Goal: Check status

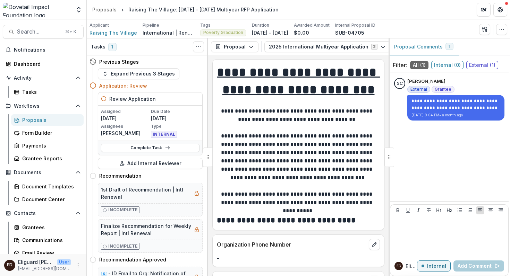
scroll to position [0, 104]
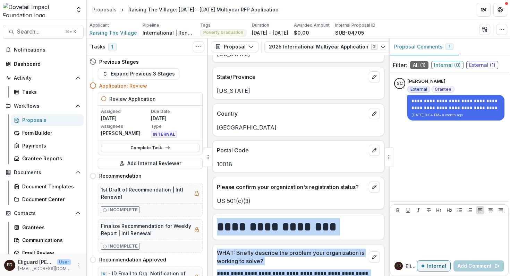
click at [105, 34] on span "Raising The Village" at bounding box center [113, 32] width 48 height 7
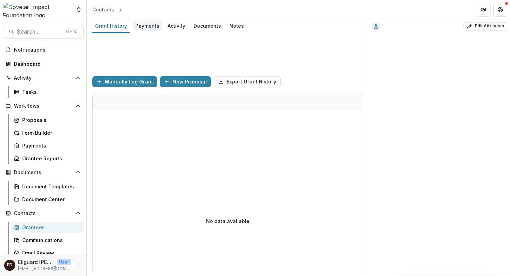
click at [144, 25] on div "Payments" at bounding box center [146, 26] width 29 height 10
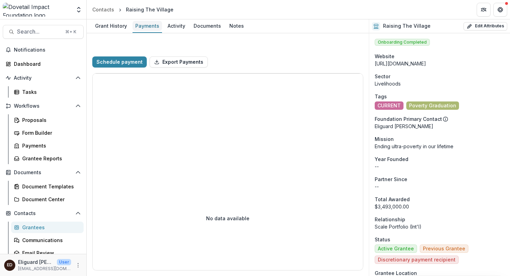
click at [140, 27] on div "Payments" at bounding box center [146, 26] width 29 height 10
click at [43, 34] on span "Search..." at bounding box center [39, 31] width 44 height 7
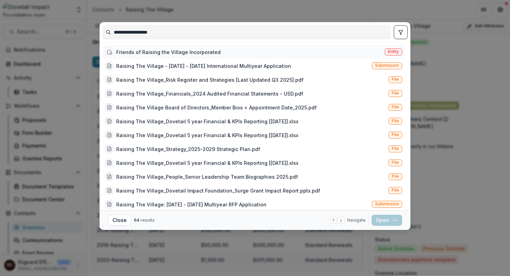
type input "**********"
click at [388, 52] on span "Entity" at bounding box center [393, 51] width 11 height 5
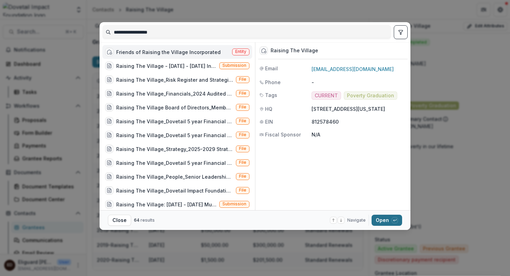
click at [381, 221] on button "Open with enter key" at bounding box center [386, 220] width 31 height 11
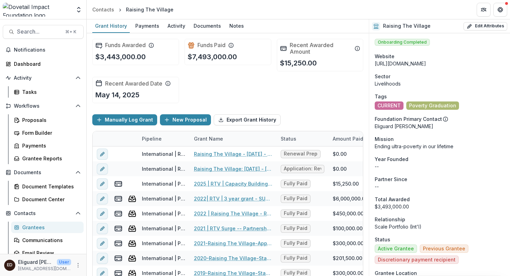
click at [282, 49] on icon at bounding box center [283, 48] width 7 height 7
click at [205, 44] on h2 "Funds Paid" at bounding box center [211, 45] width 28 height 7
click at [98, 45] on icon at bounding box center [98, 45] width 7 height 7
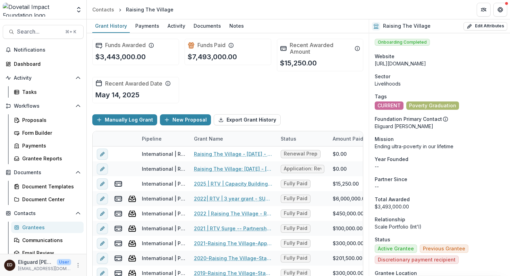
click at [99, 83] on line at bounding box center [98, 83] width 5 height 0
click at [113, 26] on div "Grant History" at bounding box center [110, 26] width 37 height 10
click at [141, 25] on div "Payments" at bounding box center [146, 26] width 29 height 10
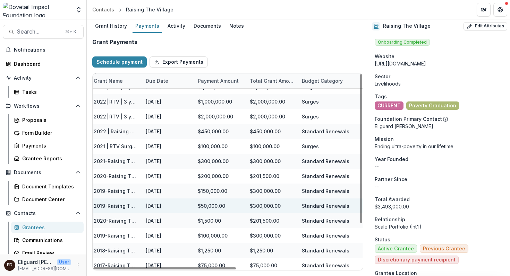
scroll to position [57, 3]
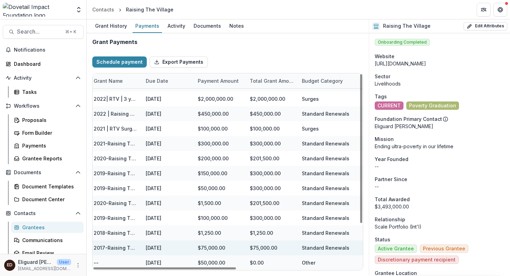
click at [209, 248] on div "$75,000.00" at bounding box center [220, 248] width 52 height 15
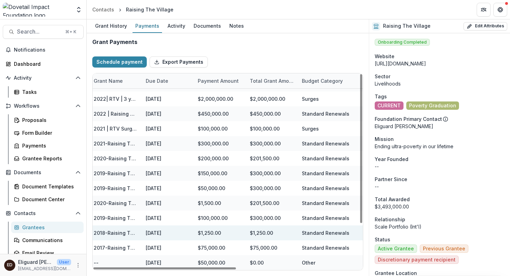
click at [207, 232] on div "$1,250.00" at bounding box center [220, 233] width 52 height 15
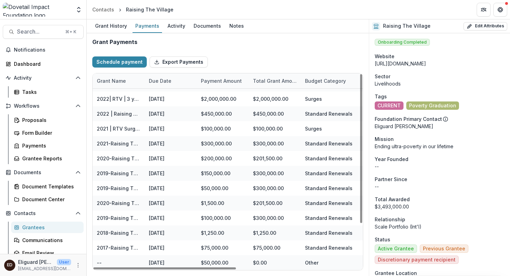
scroll to position [0, 0]
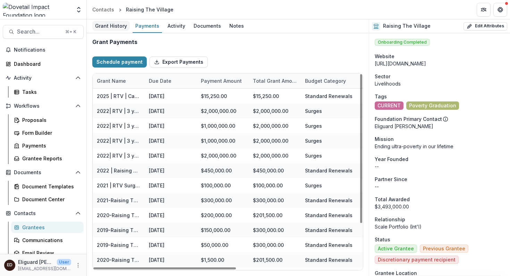
click at [111, 26] on div "Grant History" at bounding box center [110, 26] width 37 height 10
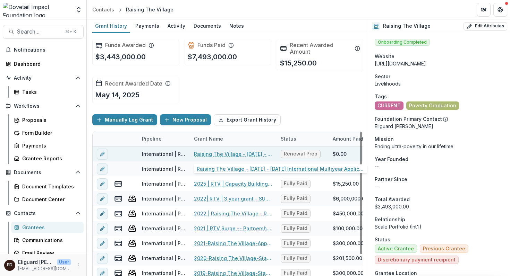
click at [216, 154] on link "Raising The Village - [DATE] - [DATE] International Multiyear Application" at bounding box center [233, 154] width 78 height 7
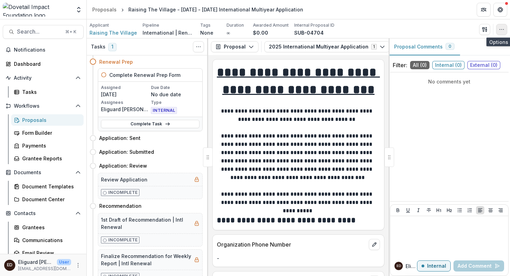
click at [500, 30] on icon "button" at bounding box center [502, 30] width 6 height 6
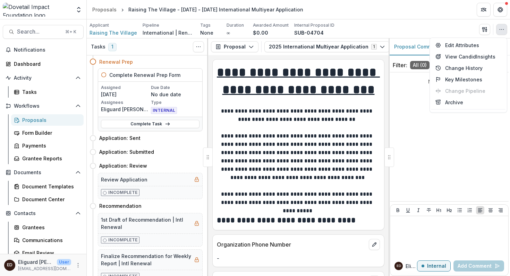
click at [447, 27] on div "Applicant Raising The Village Pipeline International | Renewal Pipeline Tags No…" at bounding box center [298, 29] width 418 height 14
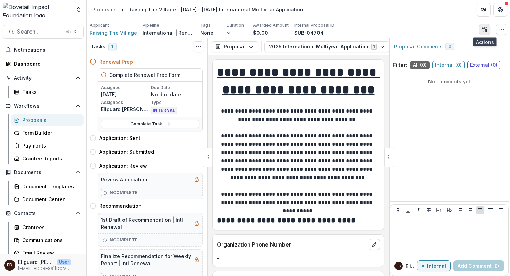
click at [485, 29] on icon "button" at bounding box center [485, 30] width 6 height 6
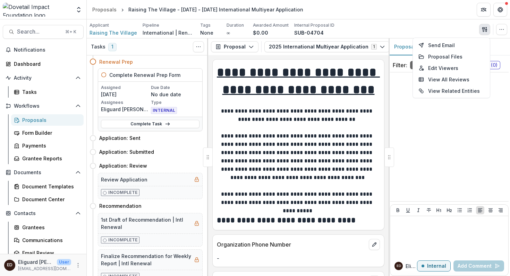
click at [423, 30] on div "Applicant Raising The Village Pipeline International | Renewal Pipeline Tags No…" at bounding box center [298, 29] width 418 height 14
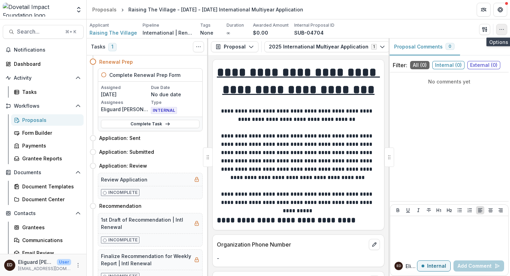
click at [501, 29] on icon "button" at bounding box center [502, 30] width 6 height 6
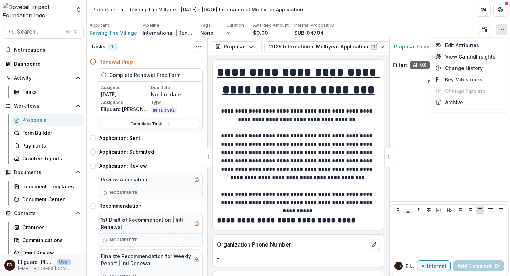
click at [370, 58] on div "**********" at bounding box center [298, 165] width 180 height 221
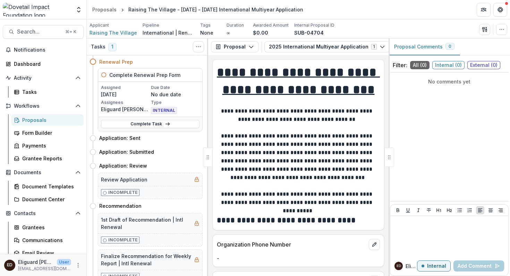
click at [366, 76] on h1 "**********" at bounding box center [298, 81] width 163 height 35
click at [484, 29] on icon "button" at bounding box center [485, 30] width 6 height 6
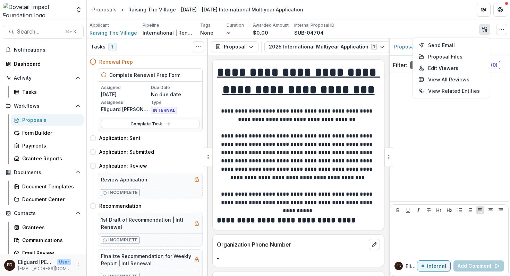
click at [406, 8] on header "Proposals Raising The Village - [DATE] - [DATE] International Multiyear Applica…" at bounding box center [298, 9] width 423 height 19
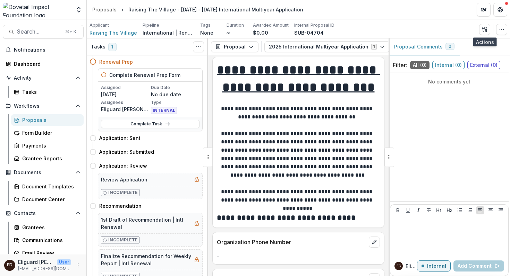
scroll to position [3, 0]
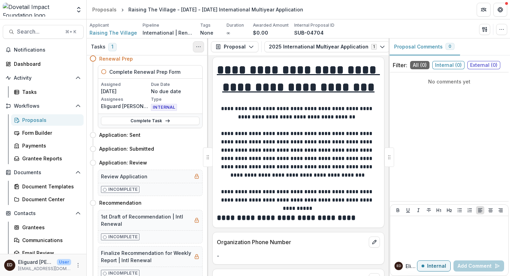
click at [199, 48] on icon "Toggle View Cancelled Tasks" at bounding box center [199, 47] width 6 height 6
click at [426, 110] on div "No comments yet" at bounding box center [449, 136] width 119 height 123
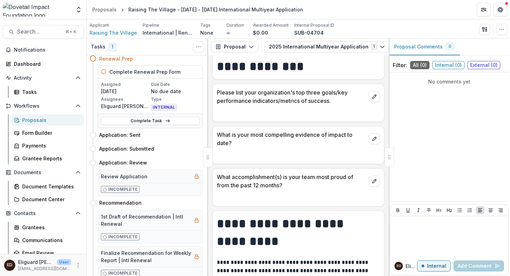
scroll to position [1142, 0]
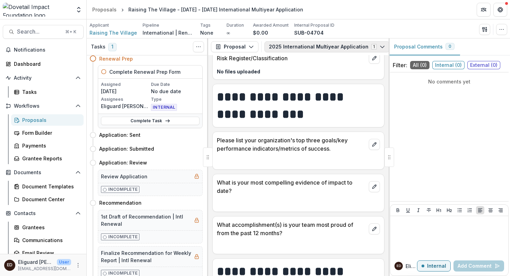
click at [379, 47] on icon "button" at bounding box center [382, 47] width 6 height 6
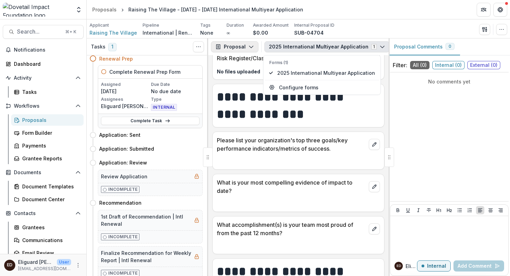
click at [249, 48] on polyline "button" at bounding box center [251, 47] width 4 height 2
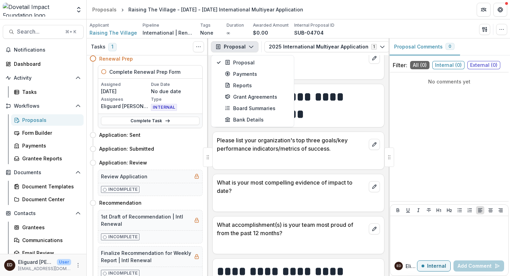
click at [415, 112] on div "No comments yet" at bounding box center [449, 136] width 119 height 123
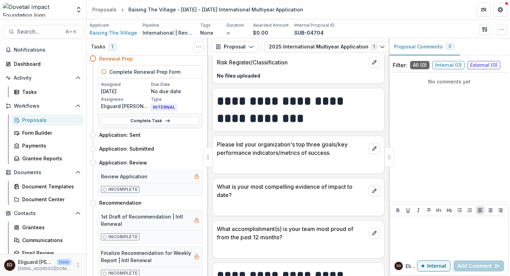
scroll to position [1136, 0]
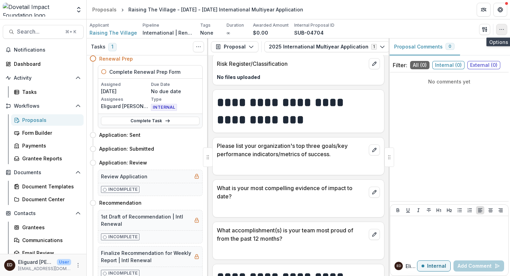
click at [502, 31] on icon "button" at bounding box center [502, 30] width 6 height 6
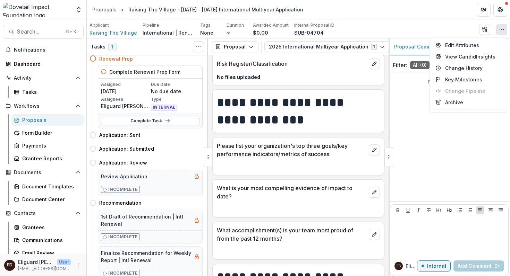
click at [444, 10] on header "Proposals Raising The Village - [DATE] - [DATE] International Multiyear Applica…" at bounding box center [298, 9] width 423 height 19
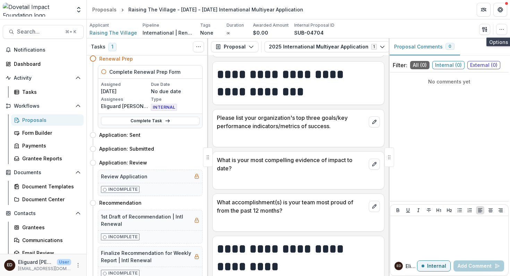
scroll to position [1165, 0]
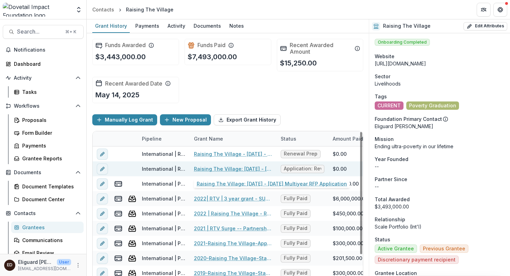
click at [228, 167] on link "Raising The Village: [DATE] - [DATE] Multiyear RFP Application" at bounding box center [233, 168] width 78 height 7
